Goal: Check status: Check status

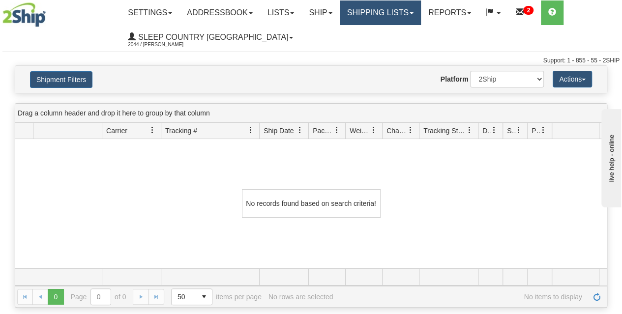
click at [396, 12] on link "Shipping lists" at bounding box center [380, 12] width 81 height 25
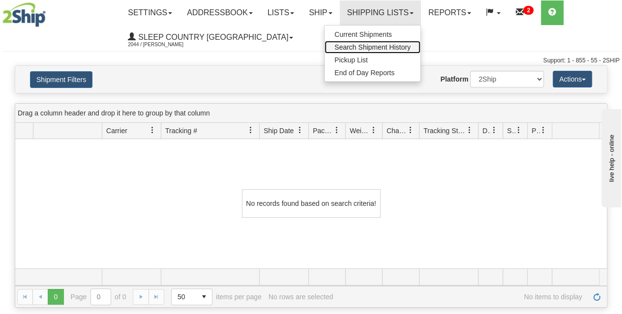
click at [384, 45] on span "Search Shipment History" at bounding box center [372, 47] width 76 height 8
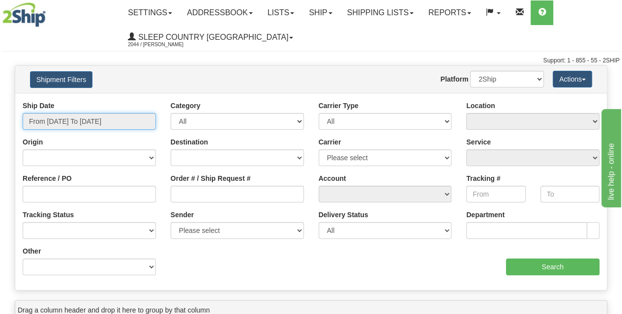
click at [76, 123] on input "From [DATE] To [DATE]" at bounding box center [89, 121] width 133 height 17
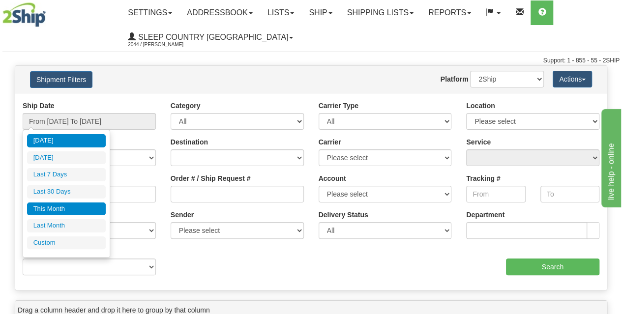
click at [65, 205] on li "This Month" at bounding box center [66, 209] width 79 height 13
type input "From 08/01/2025 To 08/31/2025"
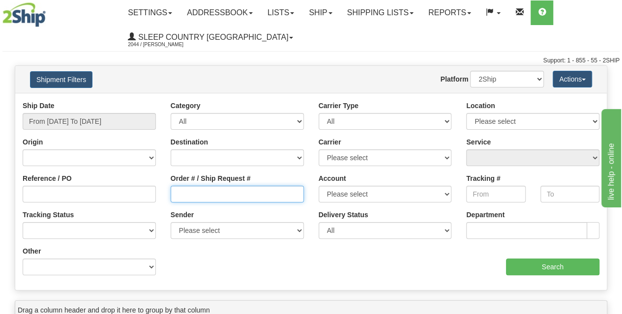
click at [197, 201] on input "Order # / Ship Request #" at bounding box center [237, 194] width 133 height 17
paste input "9000H986871"
type input "9000H986871"
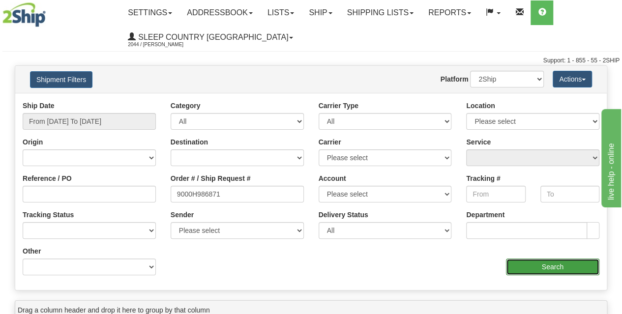
click at [519, 269] on input "Search" at bounding box center [553, 267] width 94 height 17
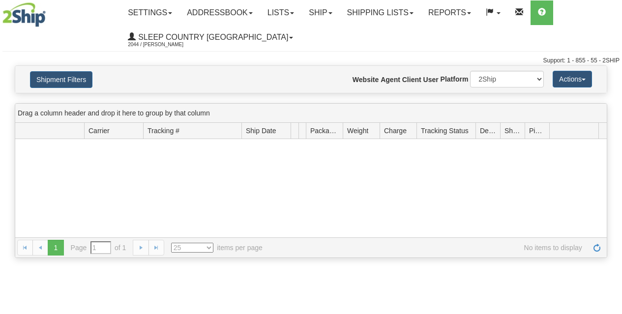
type input "From [DATE] To [DATE]"
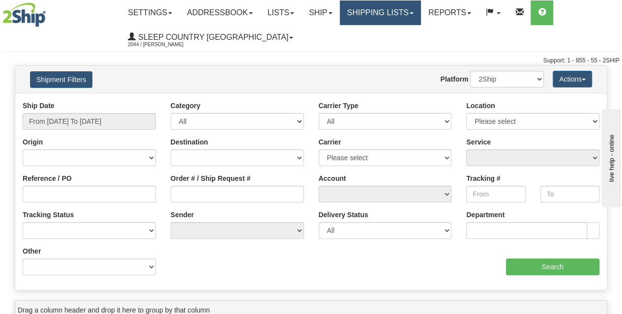
click at [390, 15] on link "Shipping lists" at bounding box center [380, 12] width 81 height 25
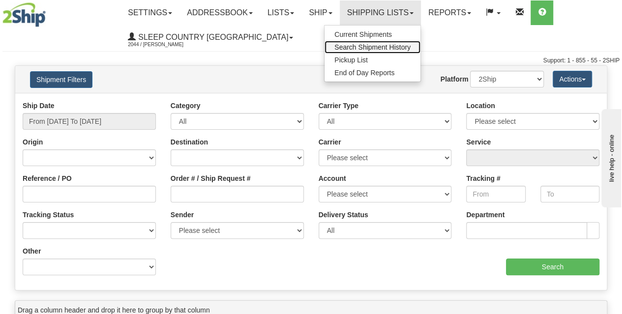
click at [384, 48] on span "Search Shipment History" at bounding box center [372, 47] width 76 height 8
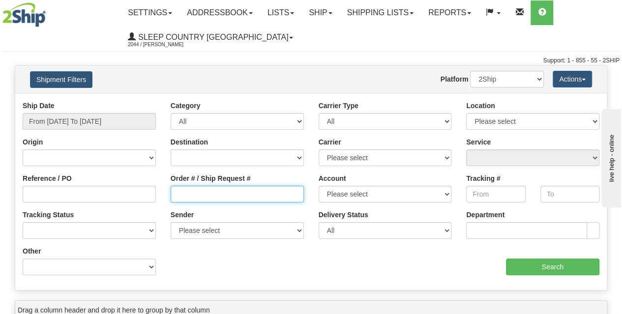
click at [175, 194] on input "Order # / Ship Request #" at bounding box center [237, 194] width 133 height 17
paste input "9000H986871"
type input "9000H986871"
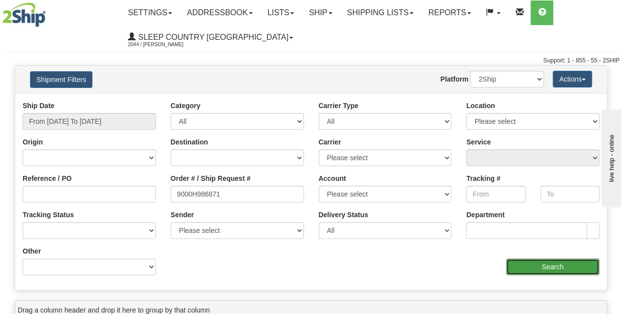
click at [548, 270] on input "Search" at bounding box center [553, 267] width 94 height 17
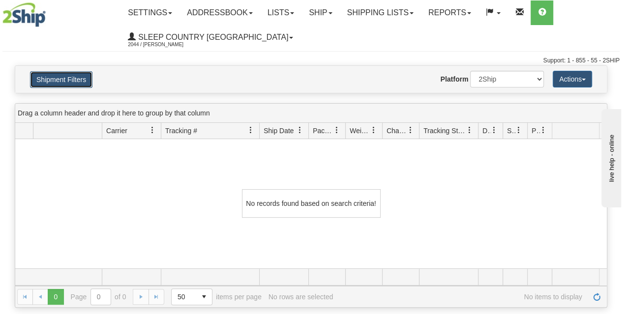
click at [61, 78] on button "Shipment Filters" at bounding box center [61, 79] width 62 height 17
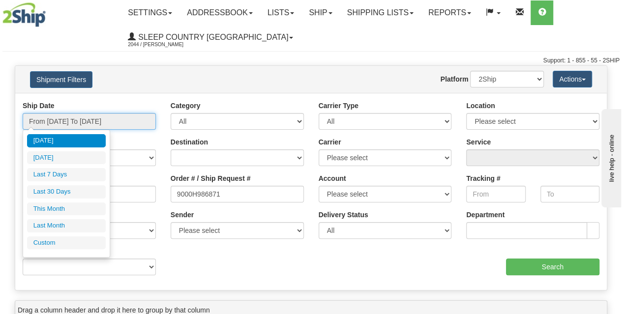
click at [75, 126] on input "From 08/12/2025 To 08/13/2025" at bounding box center [89, 121] width 133 height 17
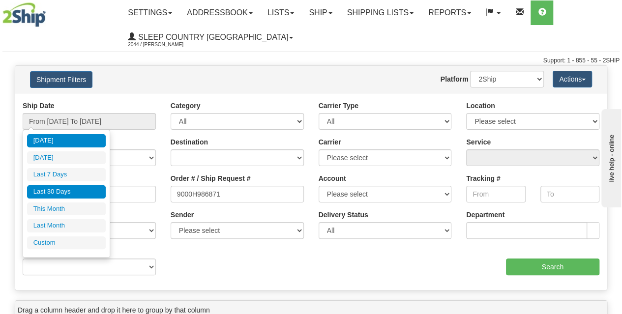
click at [63, 190] on li "Last 30 Days" at bounding box center [66, 191] width 79 height 13
type input "From 07/15/2025 To 08/13/2025"
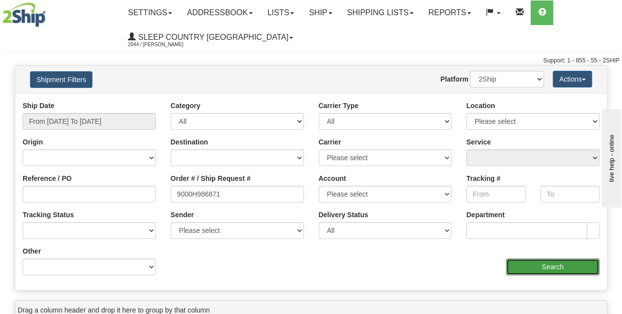
drag, startPoint x: 531, startPoint y: 265, endPoint x: 472, endPoint y: 272, distance: 59.9
click at [531, 265] on input "Search" at bounding box center [553, 267] width 94 height 17
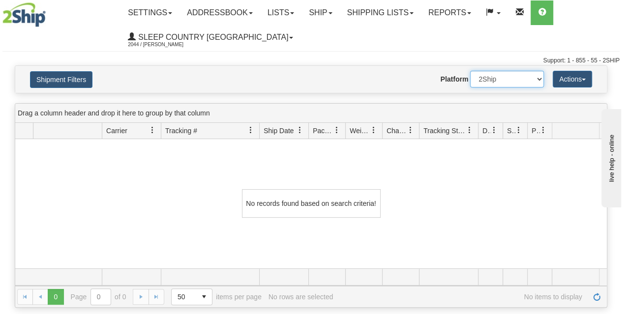
drag, startPoint x: 515, startPoint y: 77, endPoint x: 513, endPoint y: 82, distance: 5.1
click at [515, 77] on select "2Ship Imported" at bounding box center [507, 79] width 74 height 17
select select "1"
click at [470, 71] on select "2Ship Imported" at bounding box center [507, 79] width 74 height 17
click at [79, 77] on button "Shipment Filters" at bounding box center [61, 79] width 62 height 17
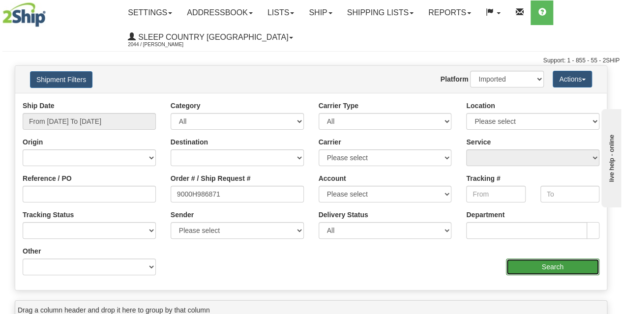
click at [539, 265] on input "Search" at bounding box center [553, 267] width 94 height 17
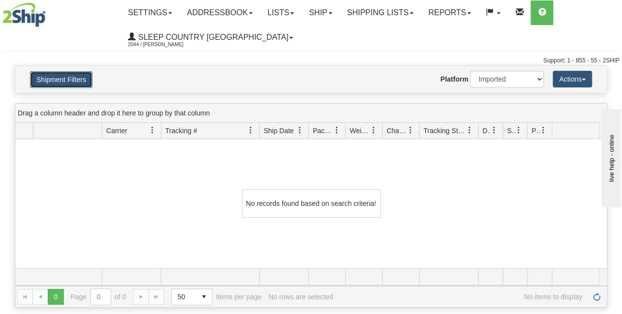
click at [54, 79] on button "Shipment Filters" at bounding box center [61, 79] width 62 height 17
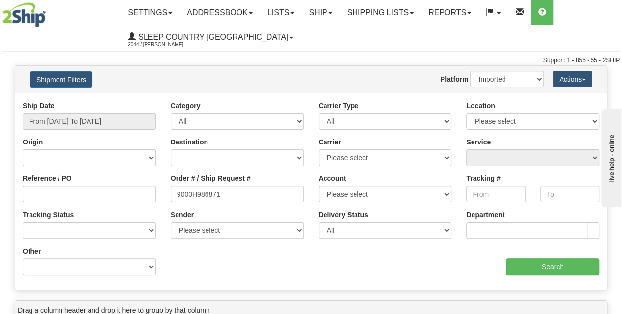
drag, startPoint x: 295, startPoint y: 49, endPoint x: 312, endPoint y: 59, distance: 19.8
click at [295, 49] on ul "Settings Shipping Preferences Fields Preferences New Addressbook Recipients Sen…" at bounding box center [370, 24] width 499 height 49
